Goal: Navigation & Orientation: Find specific page/section

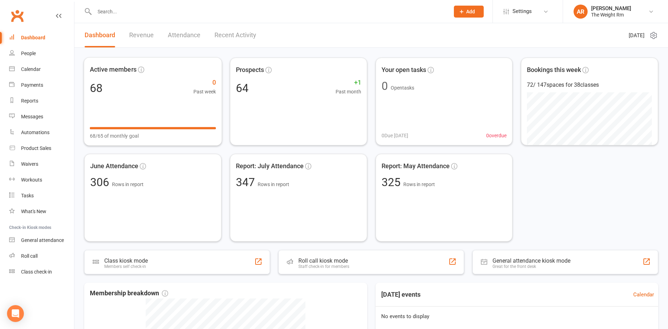
click at [147, 34] on link "Revenue" at bounding box center [141, 35] width 25 height 24
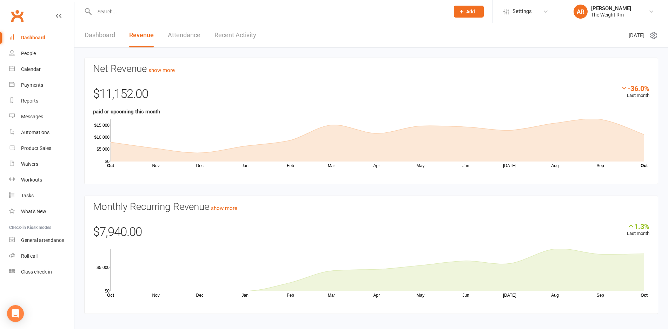
click at [240, 38] on link "Recent Activity" at bounding box center [236, 35] width 42 height 24
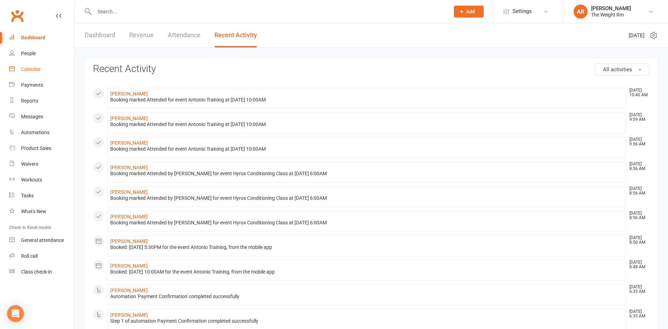
click at [34, 70] on div "Calendar" at bounding box center [31, 69] width 20 height 6
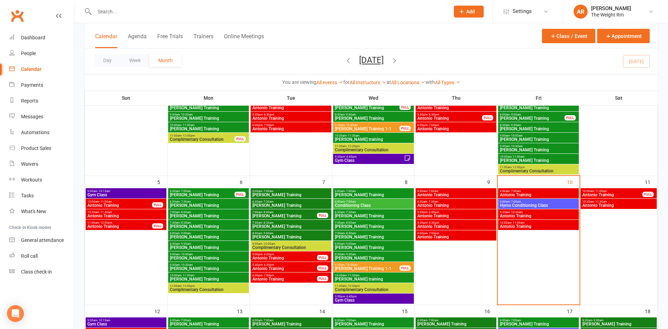
scroll to position [104, 0]
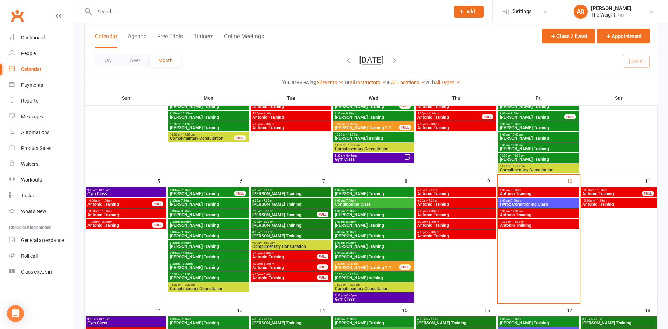
click at [608, 198] on div "10:30am - 11:30am Antonio Training" at bounding box center [619, 203] width 76 height 10
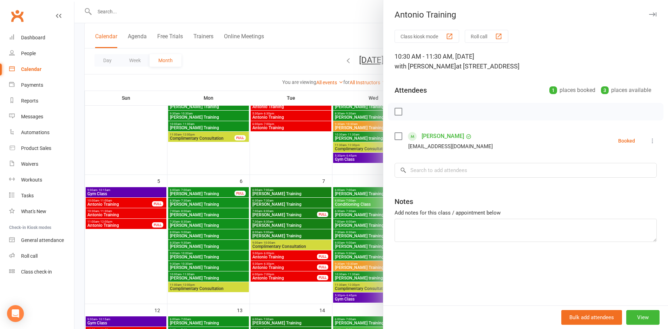
click at [263, 214] on div at bounding box center [371, 164] width 594 height 329
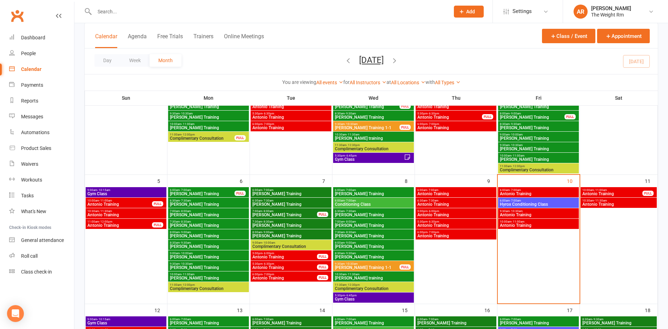
click at [597, 190] on span "- 11:00am" at bounding box center [600, 190] width 13 height 3
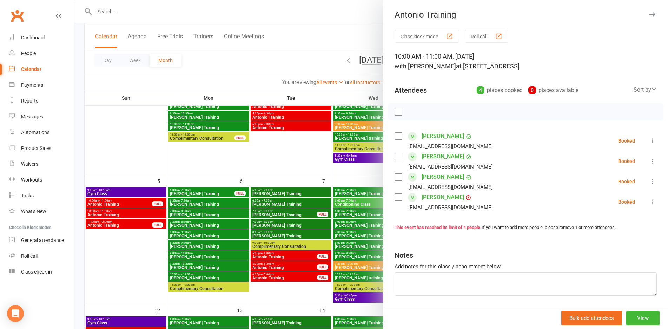
click at [353, 200] on div at bounding box center [371, 164] width 594 height 329
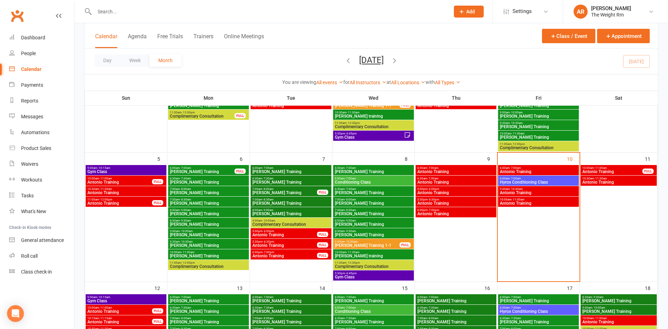
scroll to position [185, 0]
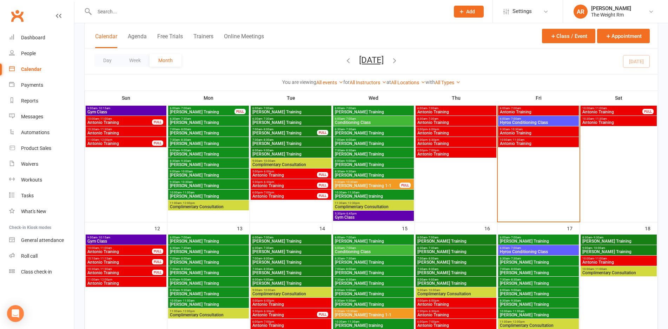
click at [136, 240] on span "Gym Class" at bounding box center [126, 241] width 78 height 4
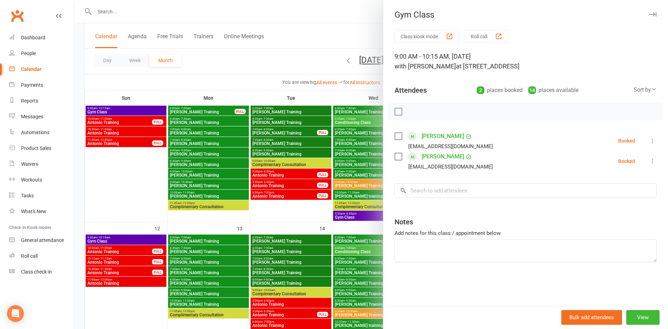
click at [136, 240] on div at bounding box center [371, 164] width 594 height 329
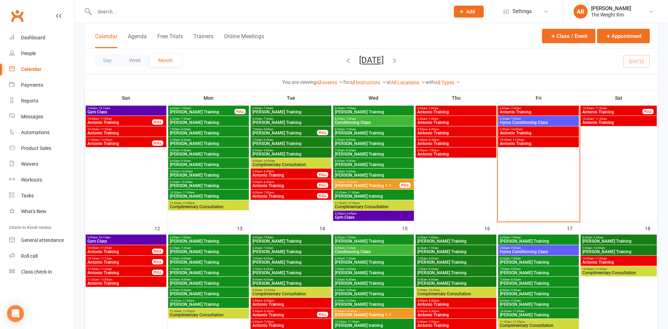
click at [130, 282] on span "Antonio Training" at bounding box center [126, 283] width 78 height 4
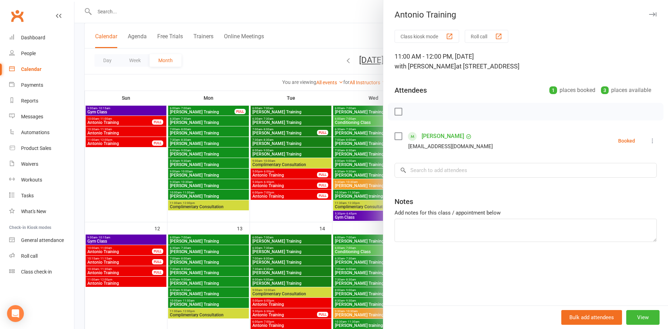
click at [130, 282] on div at bounding box center [371, 164] width 594 height 329
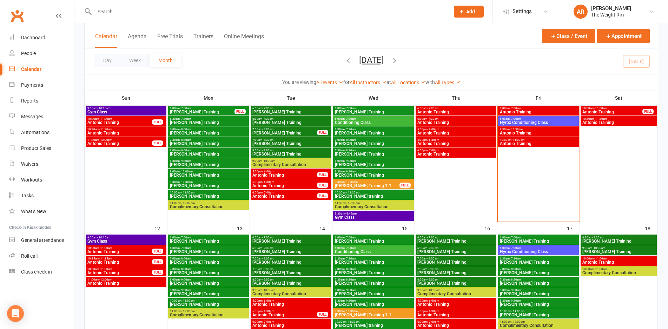
click at [126, 271] on span "Antonio Training" at bounding box center [119, 273] width 65 height 4
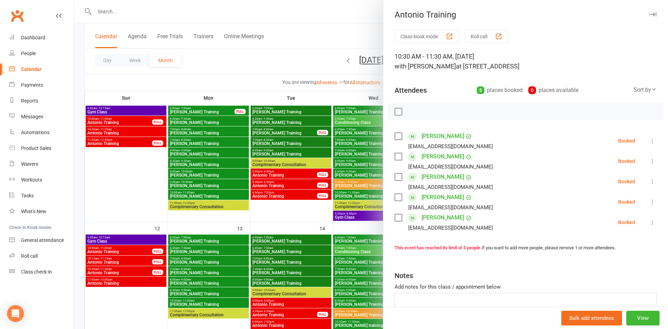
click at [126, 271] on div at bounding box center [371, 164] width 594 height 329
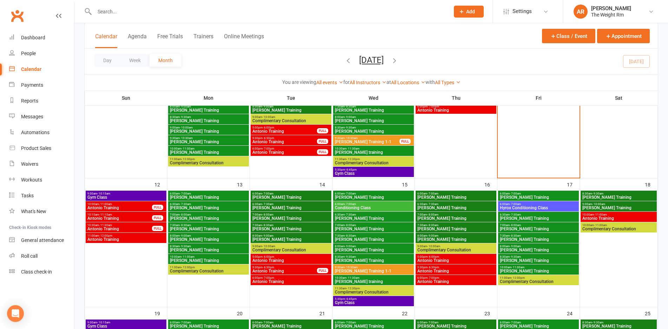
scroll to position [232, 0]
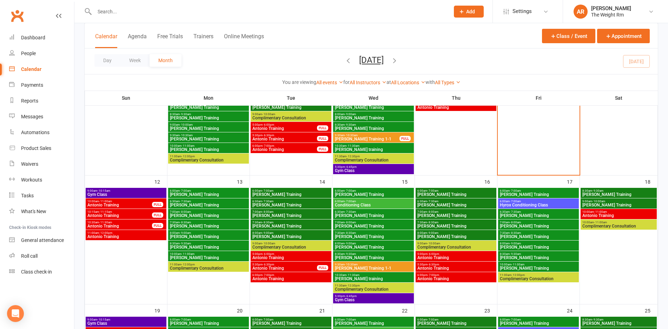
click at [287, 266] on span "Antonio Training" at bounding box center [284, 268] width 65 height 4
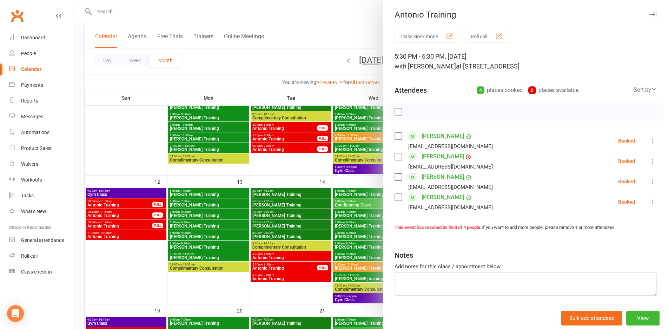
click at [287, 266] on div at bounding box center [371, 164] width 594 height 329
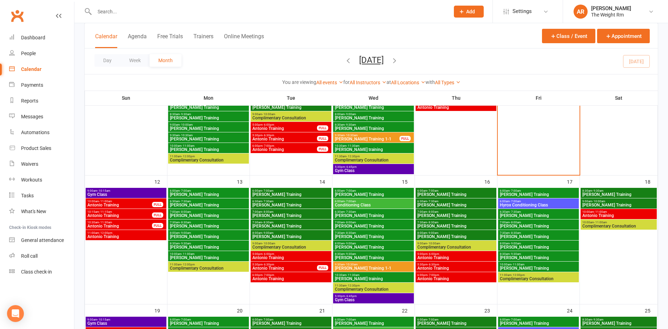
click at [276, 254] on span "5:00pm - 6:00pm" at bounding box center [291, 254] width 78 height 3
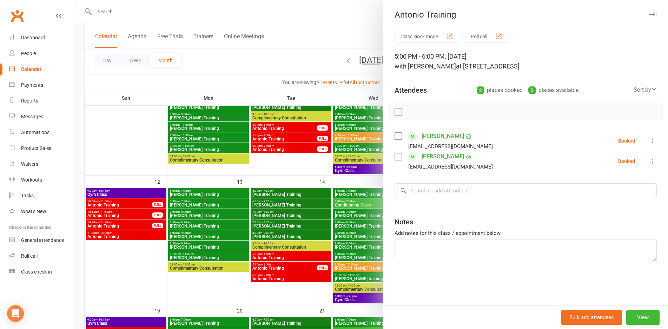
click at [276, 254] on div at bounding box center [371, 164] width 594 height 329
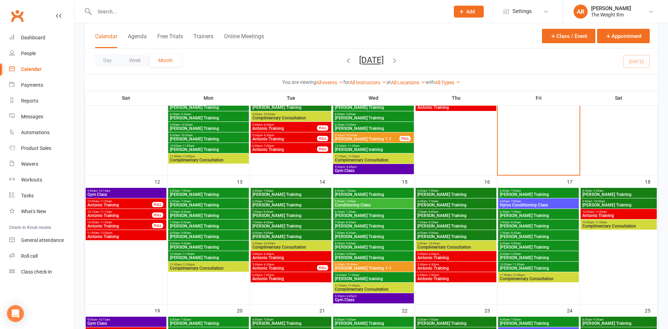
click at [281, 277] on span "Antonio Training" at bounding box center [291, 279] width 78 height 4
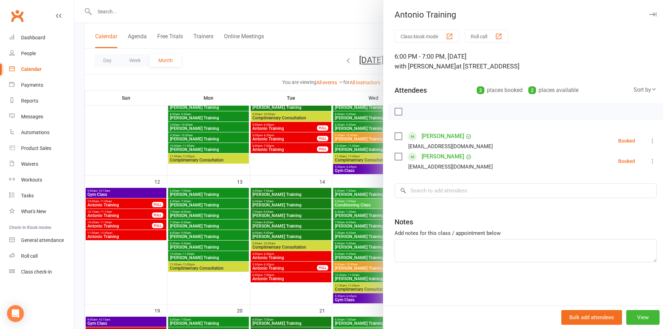
click at [281, 277] on div at bounding box center [371, 164] width 594 height 329
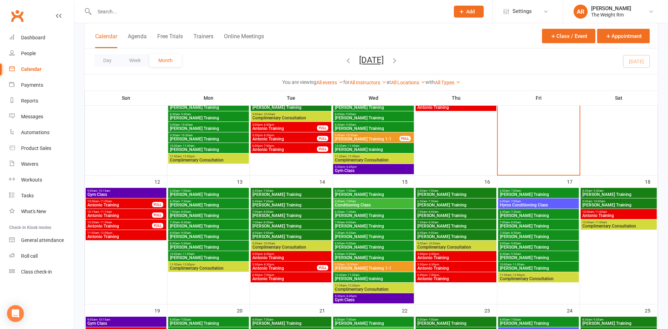
click at [442, 258] on span "Antonio Training" at bounding box center [456, 258] width 78 height 4
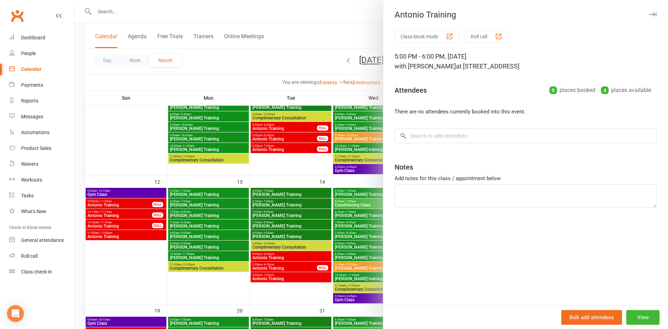
click at [370, 264] on div at bounding box center [371, 164] width 594 height 329
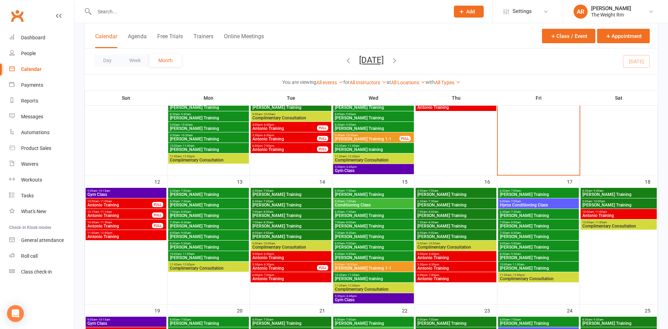
click at [427, 266] on span "Antonio Training" at bounding box center [456, 268] width 78 height 4
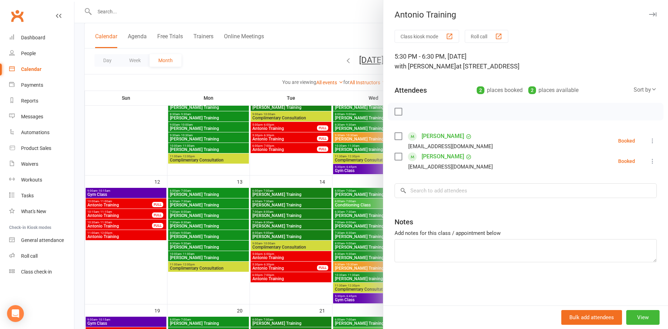
click at [330, 253] on div at bounding box center [371, 164] width 594 height 329
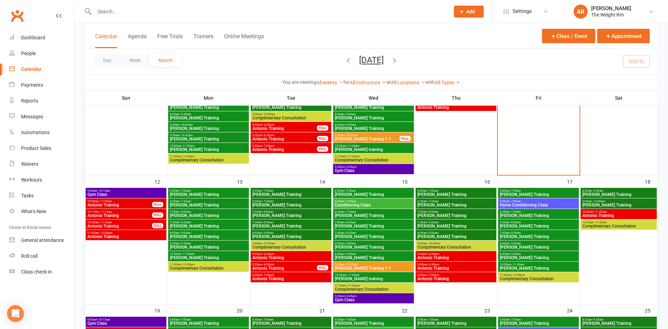
click at [427, 279] on span "Antonio Training" at bounding box center [456, 279] width 78 height 4
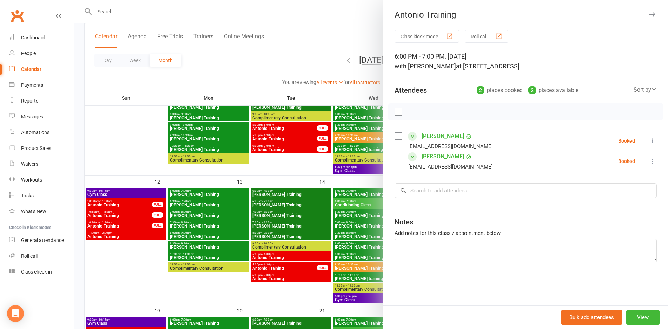
click at [319, 224] on div at bounding box center [371, 164] width 594 height 329
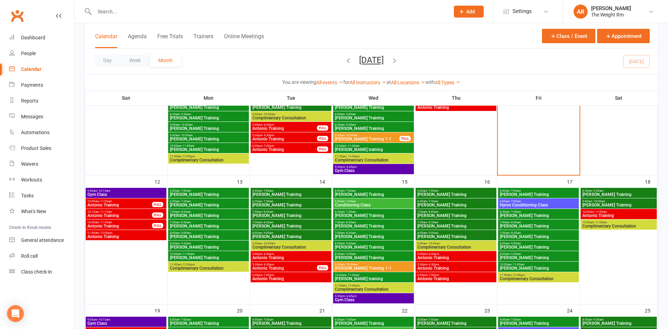
click at [651, 216] on span "Antonio Training" at bounding box center [618, 216] width 73 height 4
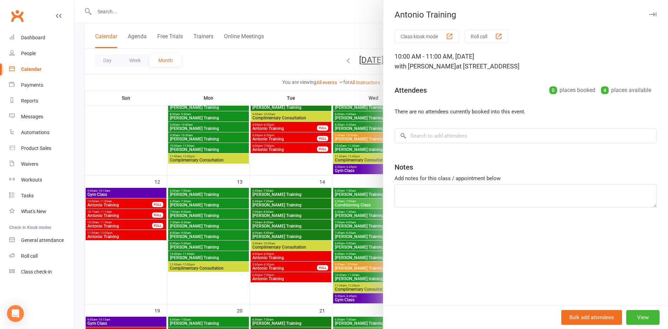
click at [321, 223] on div at bounding box center [371, 164] width 594 height 329
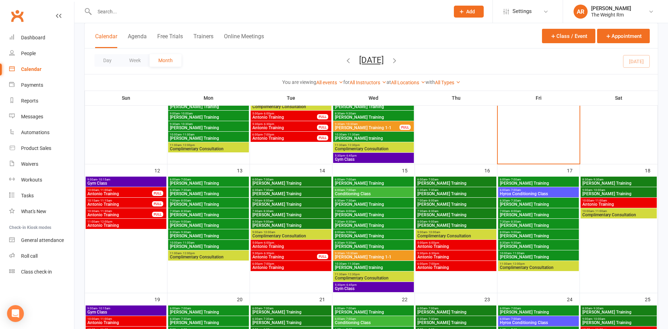
scroll to position [291, 0]
